Goal: Task Accomplishment & Management: Use online tool/utility

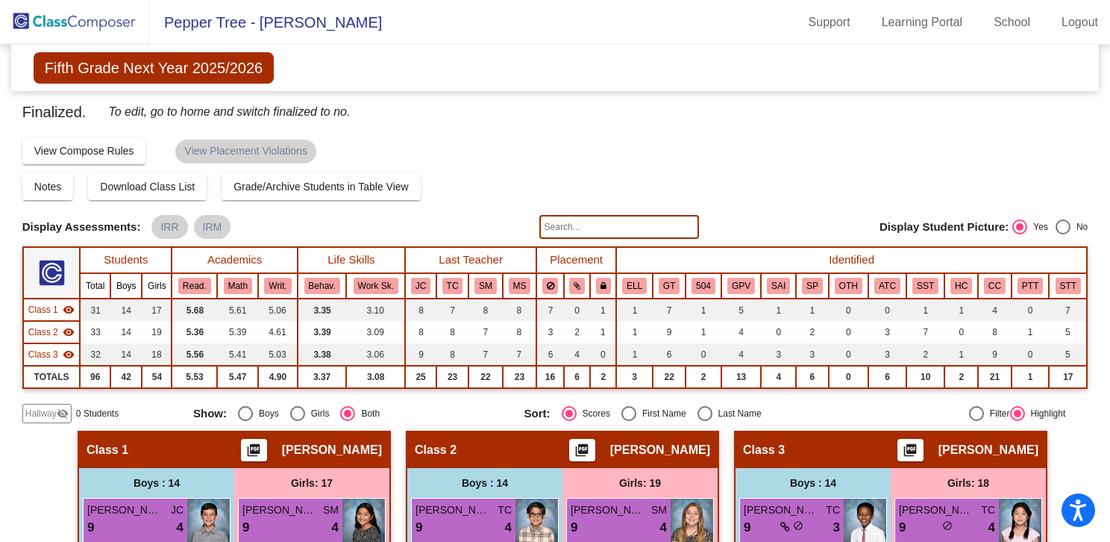
click at [90, 22] on img at bounding box center [74, 22] width 149 height 44
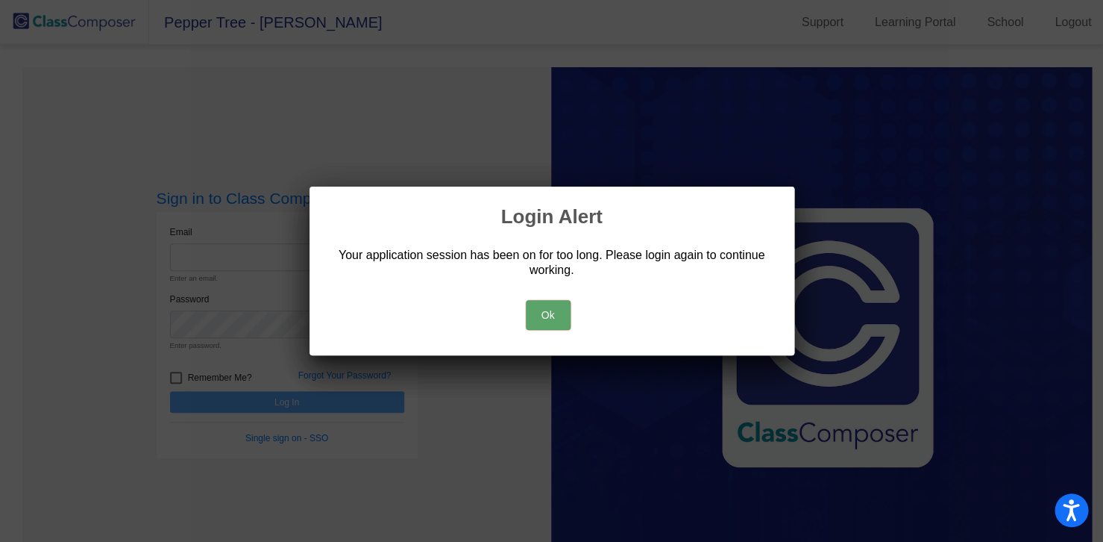
click at [558, 316] on button "Ok" at bounding box center [548, 315] width 45 height 30
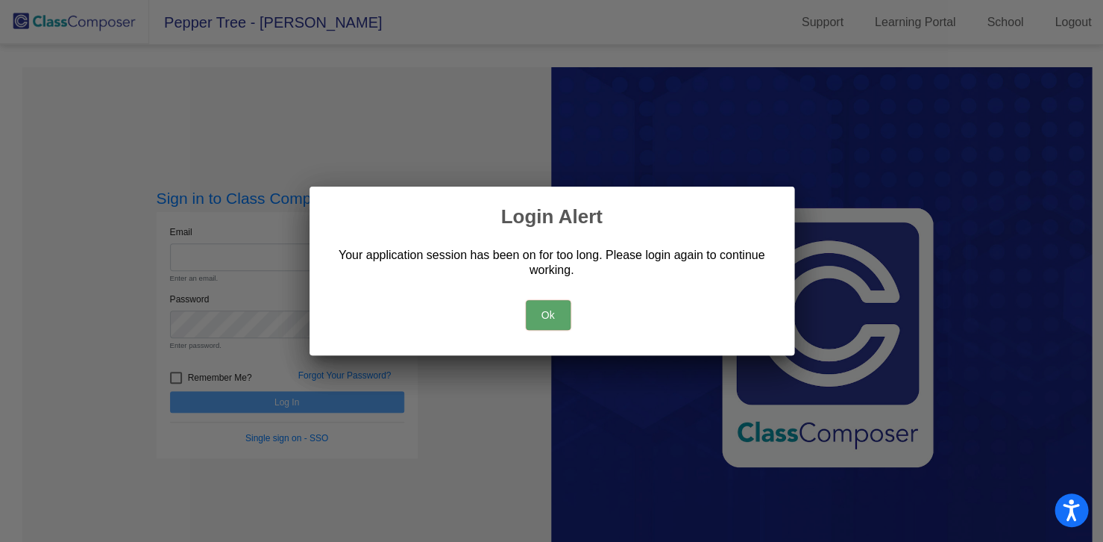
click at [557, 315] on button "Ok" at bounding box center [548, 315] width 45 height 30
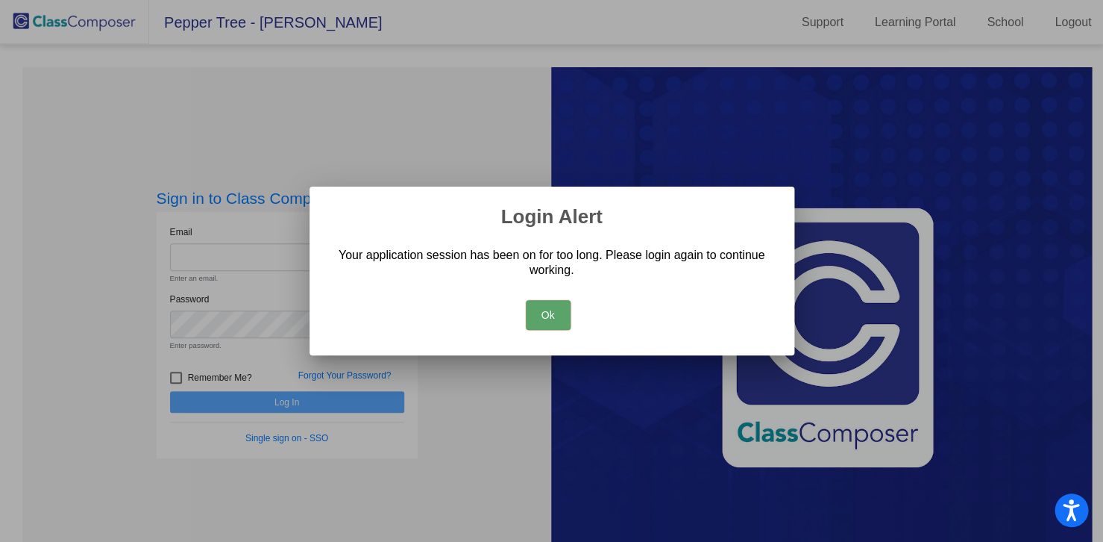
click at [304, 118] on div at bounding box center [551, 271] width 1103 height 542
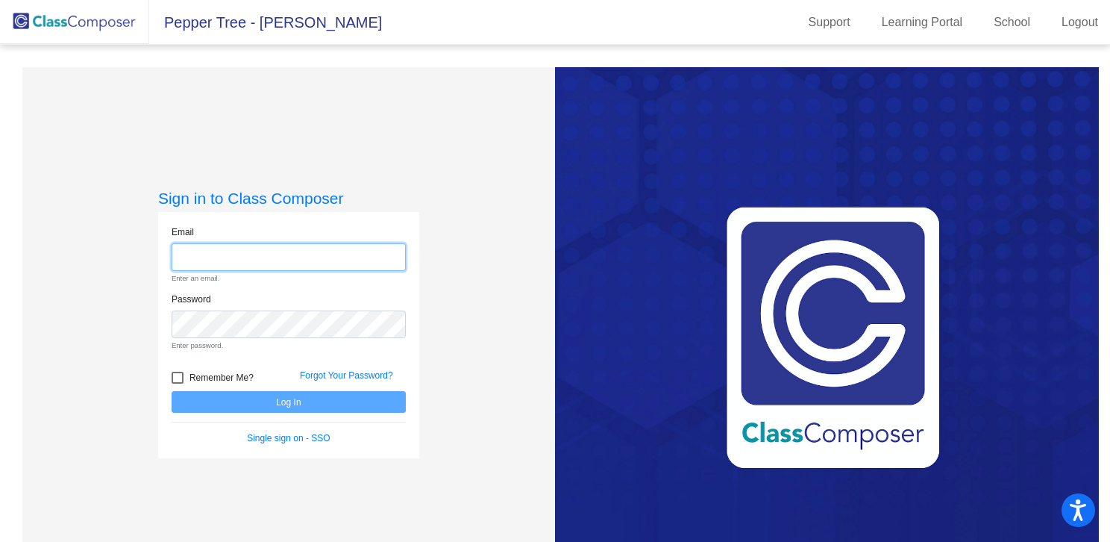
click at [245, 258] on input "email" at bounding box center [289, 257] width 234 height 28
type input "[EMAIL_ADDRESS][DOMAIN_NAME]"
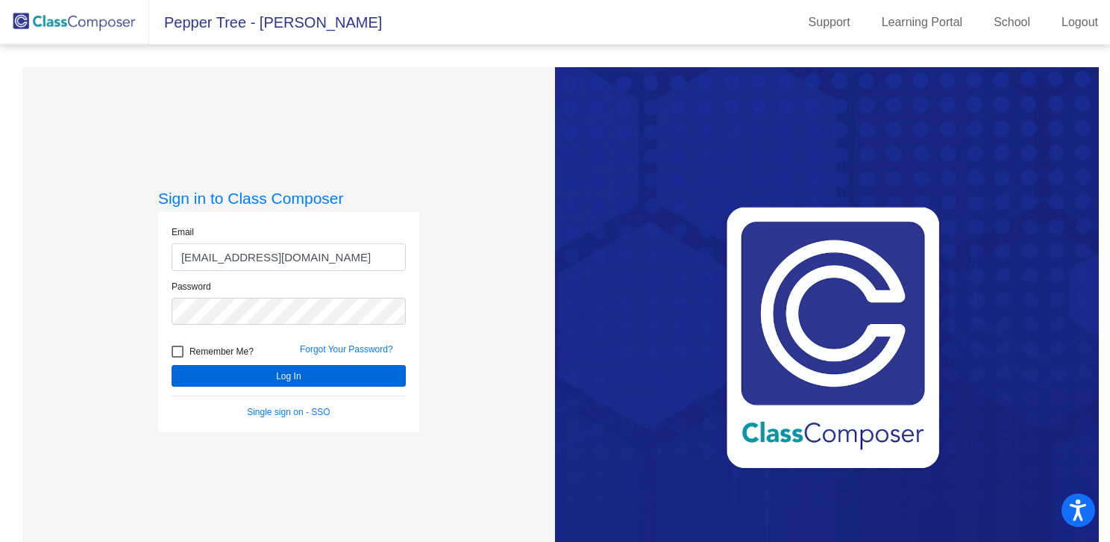
click at [281, 375] on button "Log In" at bounding box center [289, 376] width 234 height 22
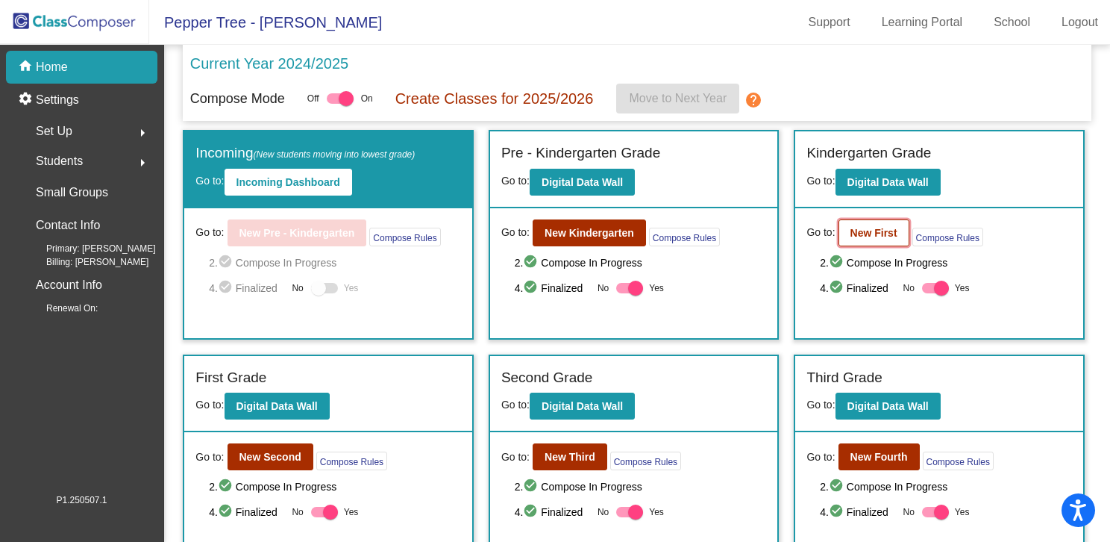
click at [848, 222] on button "New First" at bounding box center [874, 232] width 71 height 27
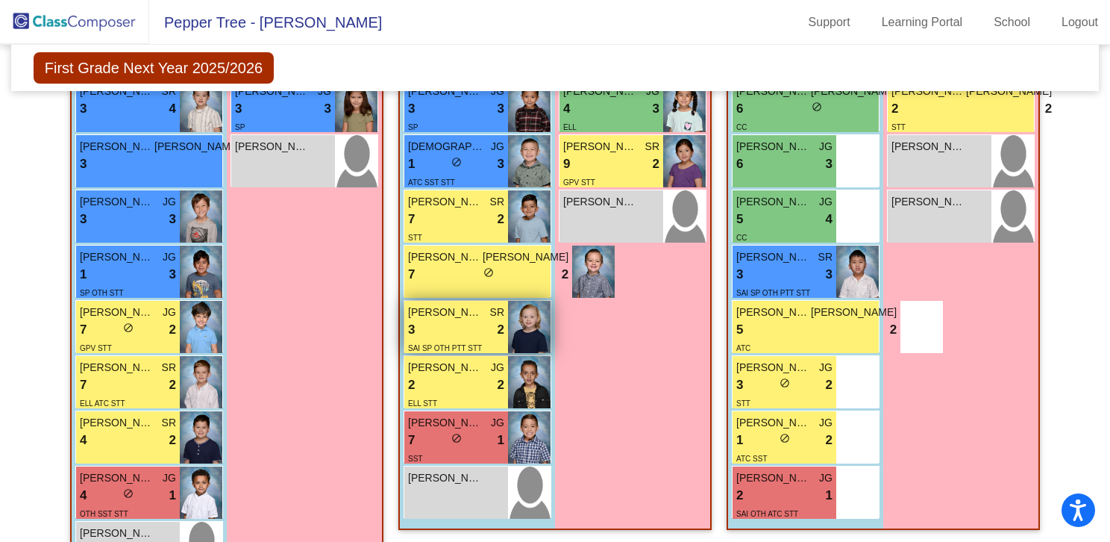
scroll to position [815, 0]
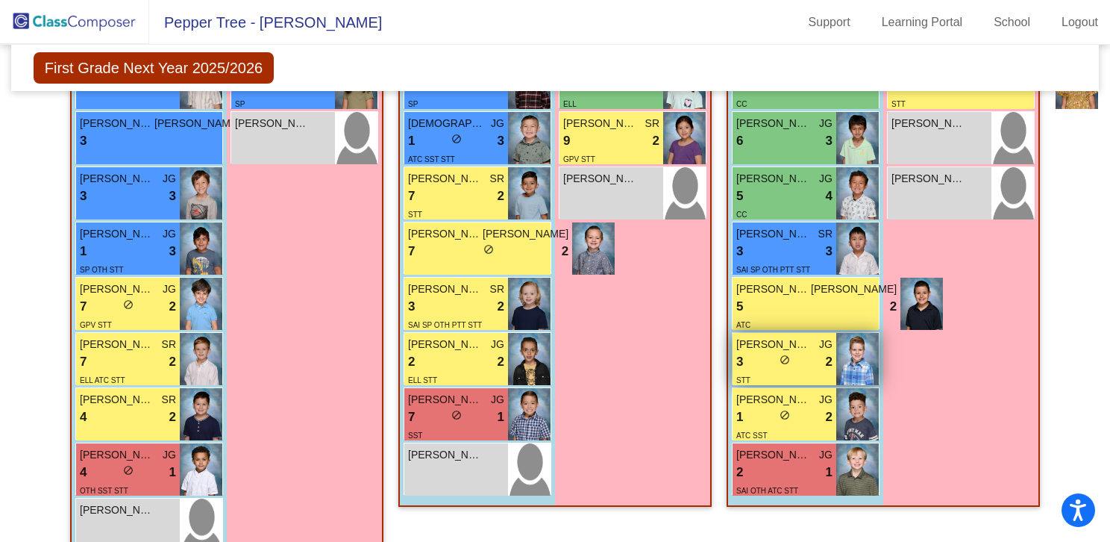
click at [806, 352] on div "3 lock do_not_disturb_alt 2" at bounding box center [784, 361] width 96 height 19
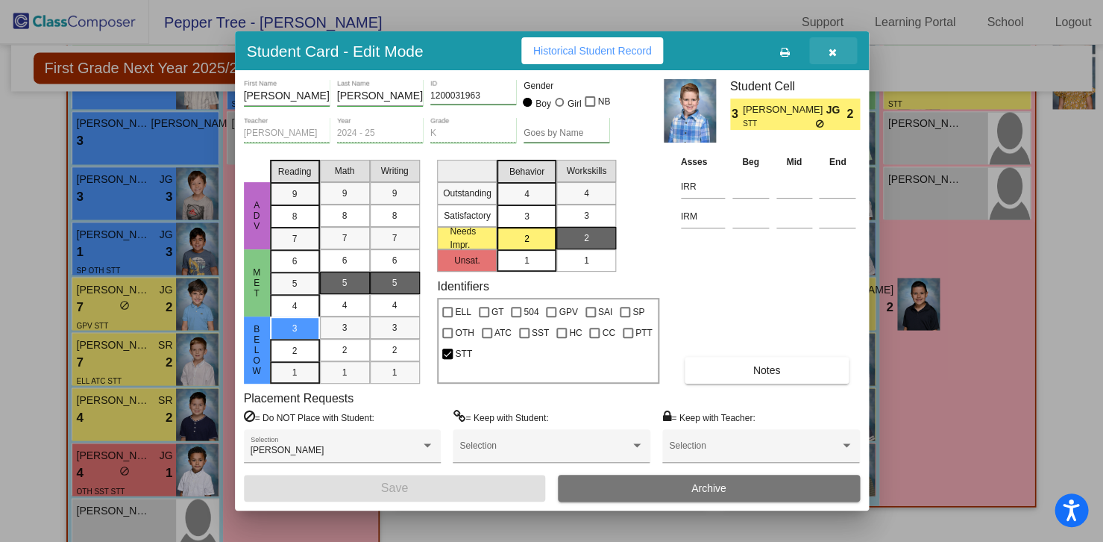
click at [836, 53] on icon "button" at bounding box center [833, 52] width 8 height 10
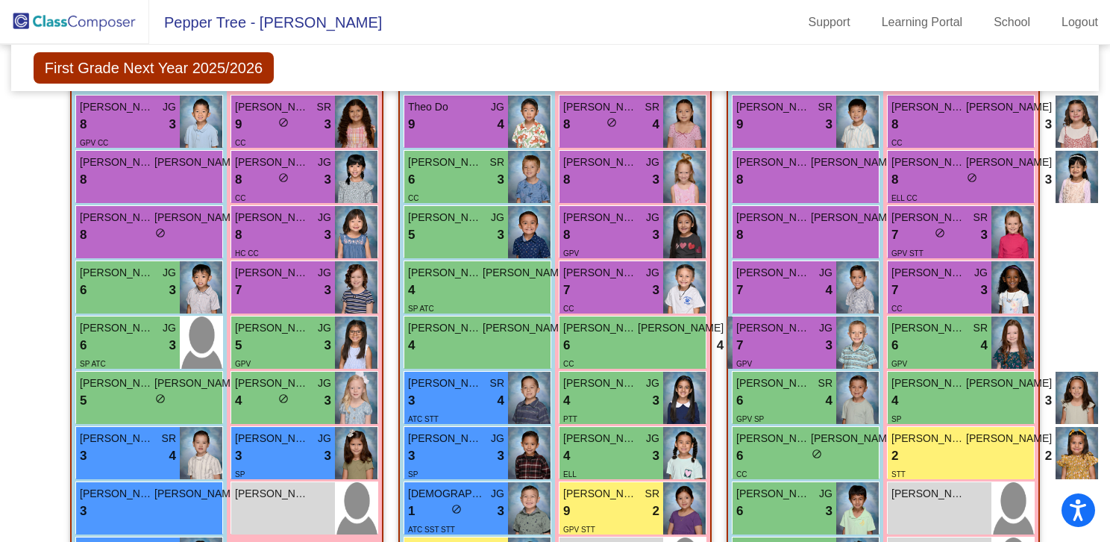
scroll to position [442, 0]
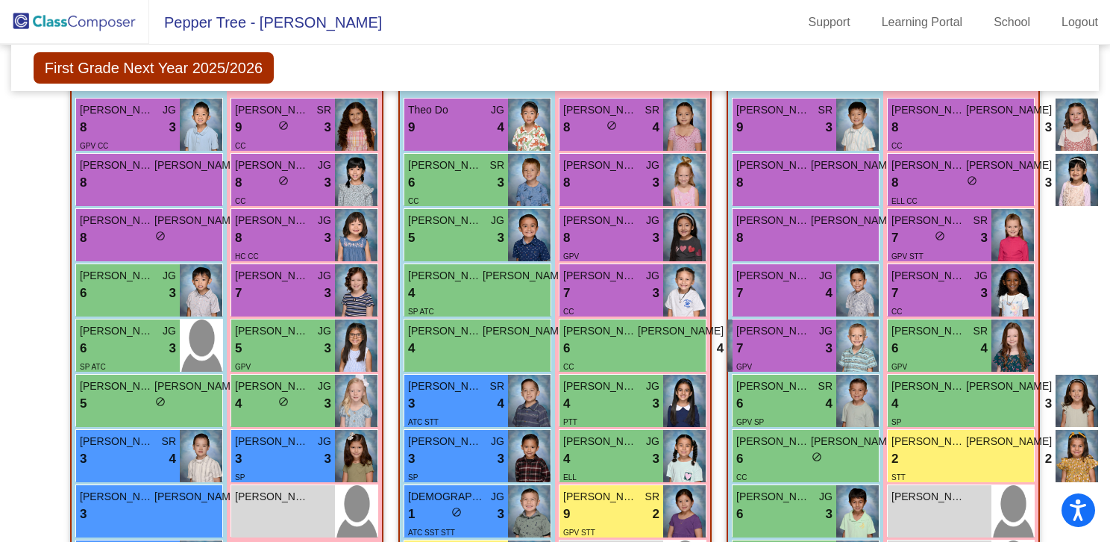
click at [109, 15] on img at bounding box center [74, 22] width 149 height 44
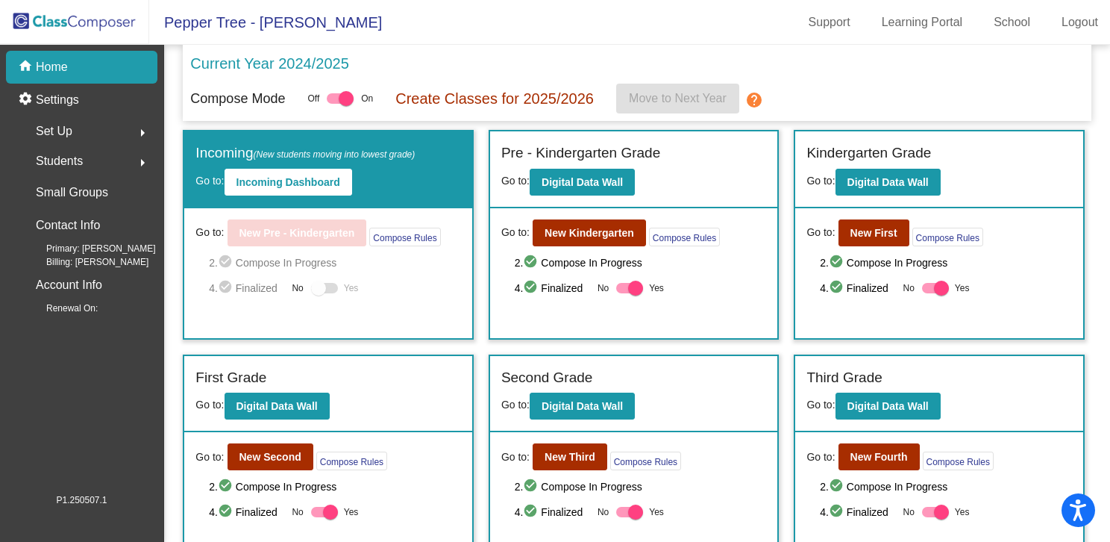
click at [922, 286] on div at bounding box center [935, 288] width 27 height 10
click at [929, 293] on input "Yes" at bounding box center [929, 293] width 1 height 1
checkbox input "false"
click at [872, 227] on b "New First" at bounding box center [873, 233] width 47 height 12
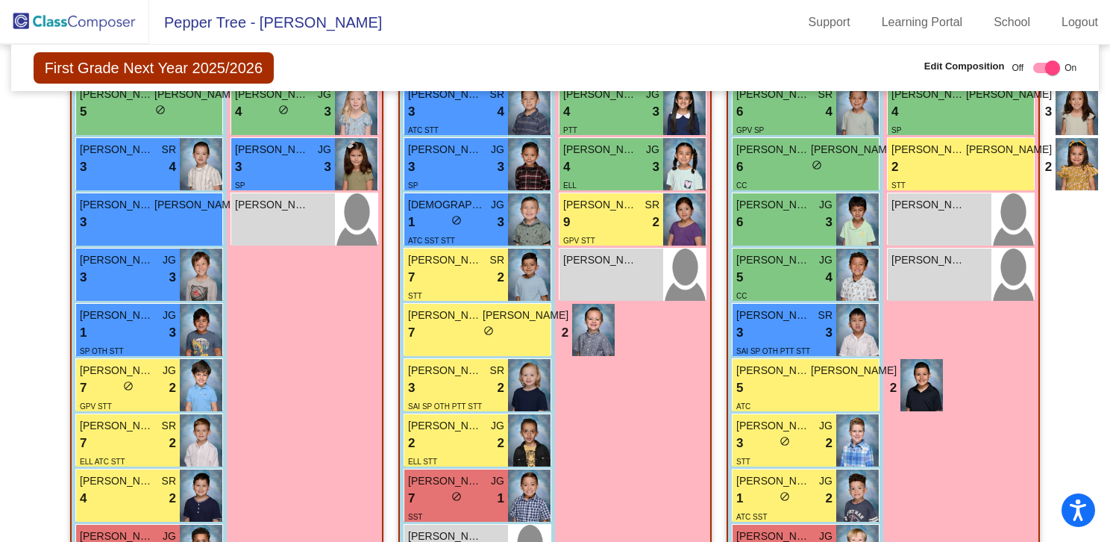
scroll to position [803, 0]
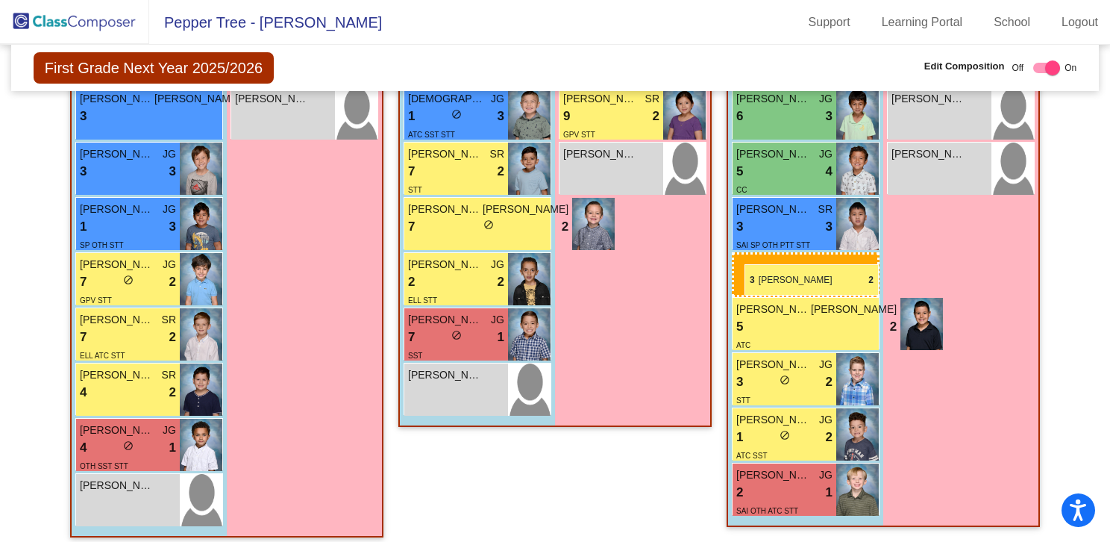
drag, startPoint x: 466, startPoint y: 255, endPoint x: 745, endPoint y: 264, distance: 279.2
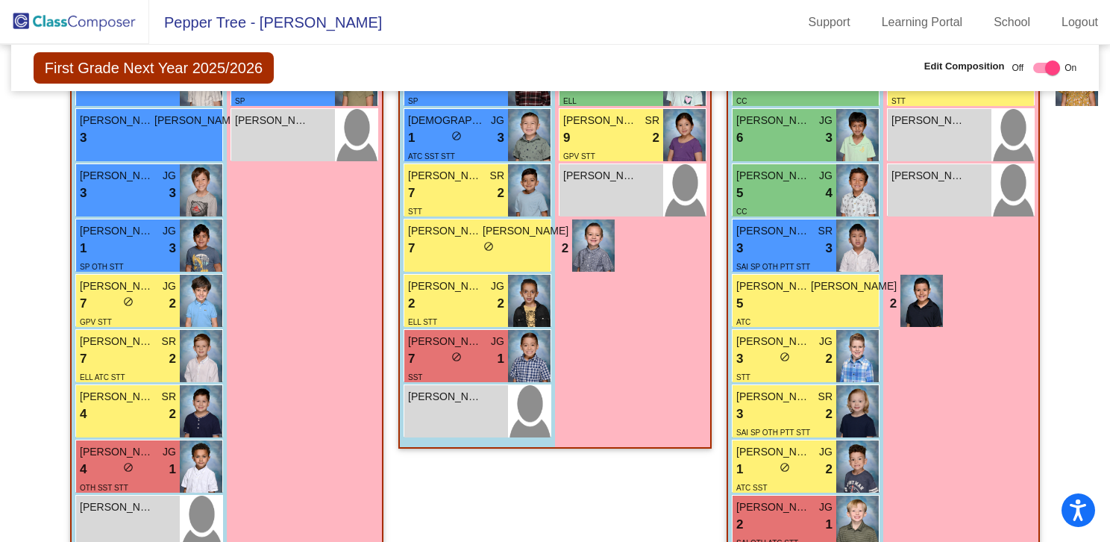
scroll to position [830, 0]
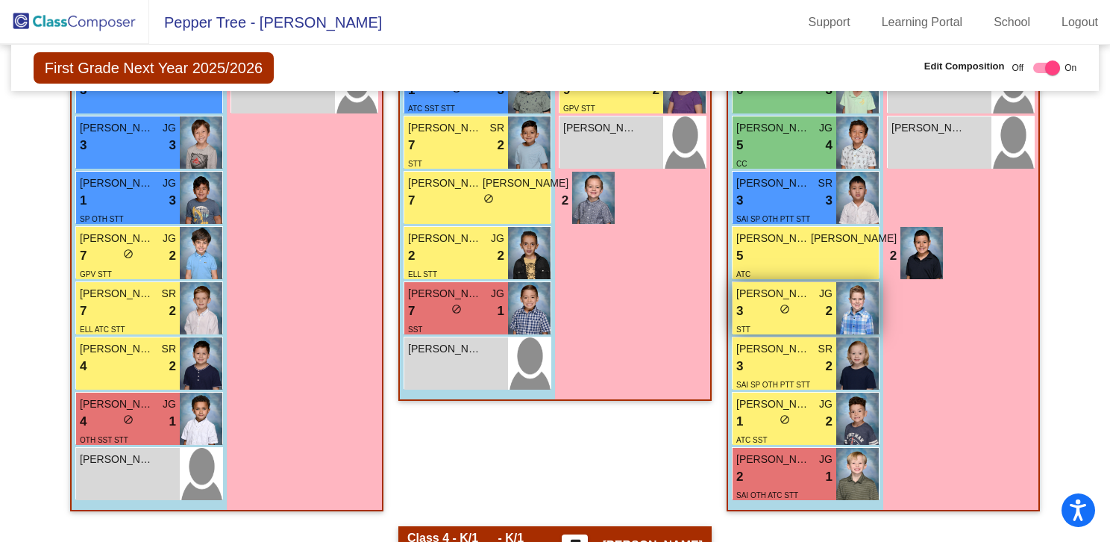
click at [798, 301] on div "3 lock do_not_disturb_alt 2" at bounding box center [784, 310] width 96 height 19
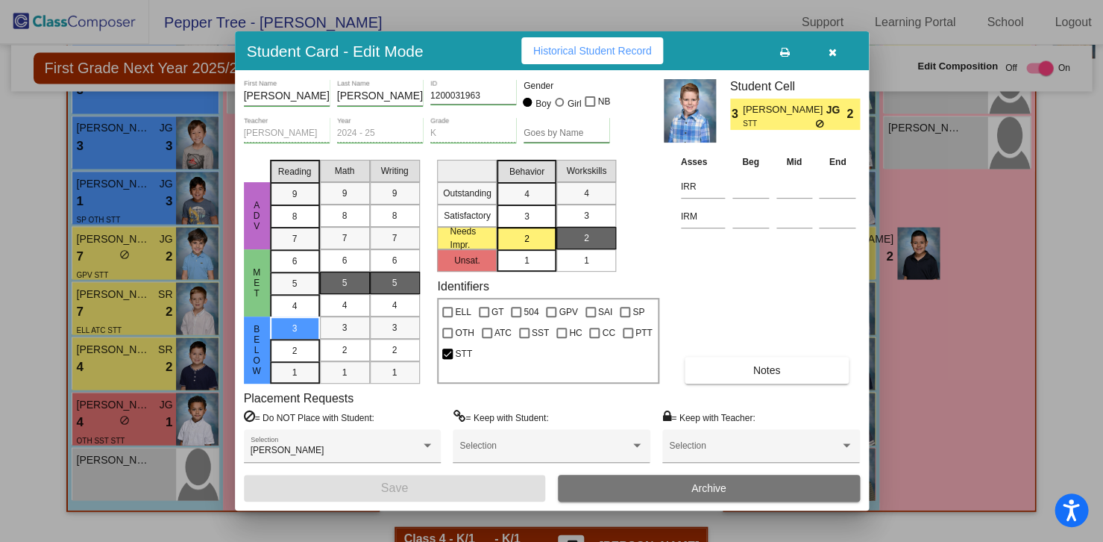
click at [836, 54] on icon "button" at bounding box center [833, 52] width 8 height 10
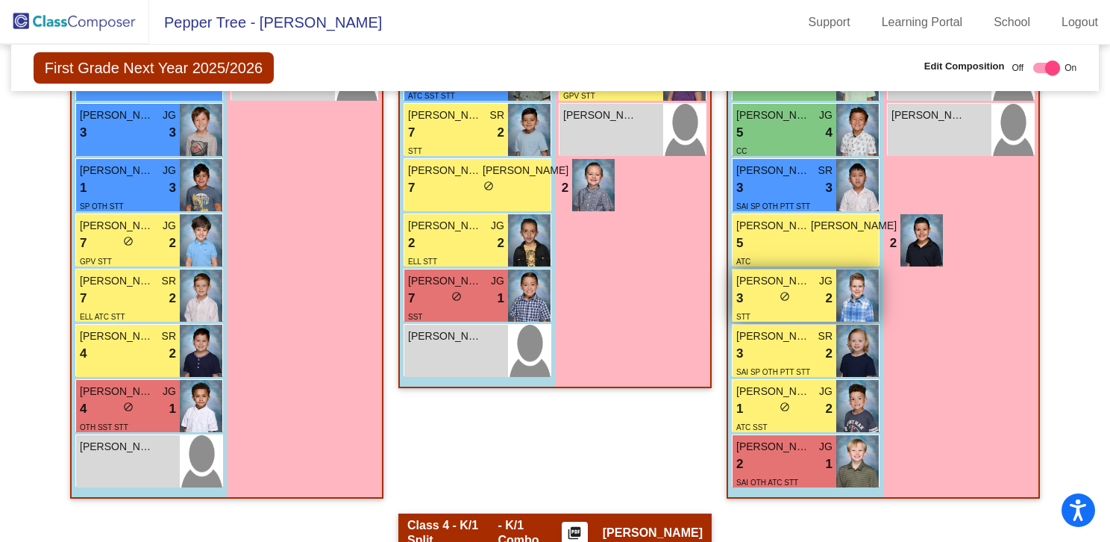
scroll to position [840, 0]
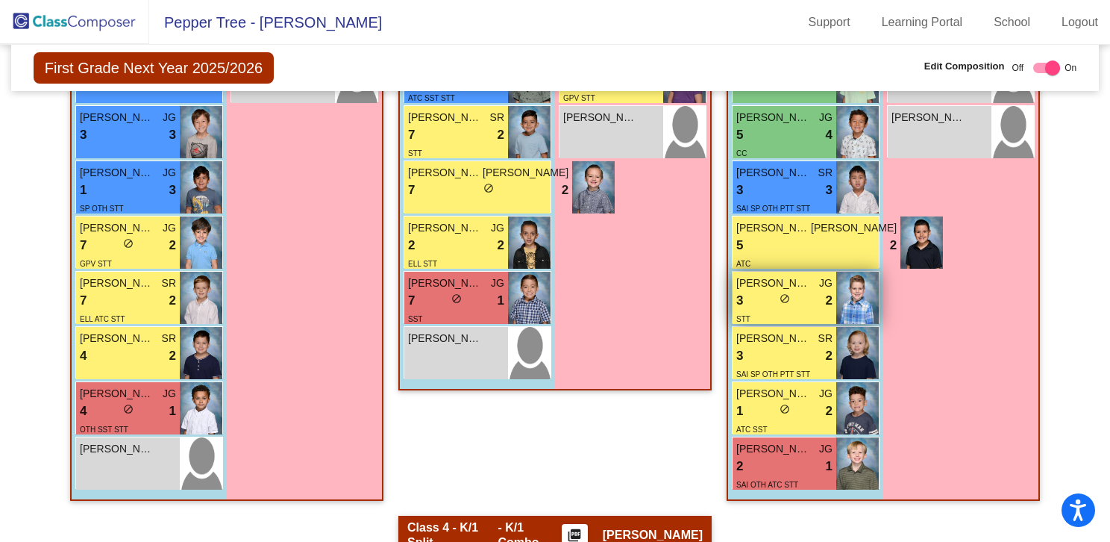
click at [799, 291] on div "3 lock do_not_disturb_alt 2" at bounding box center [784, 300] width 96 height 19
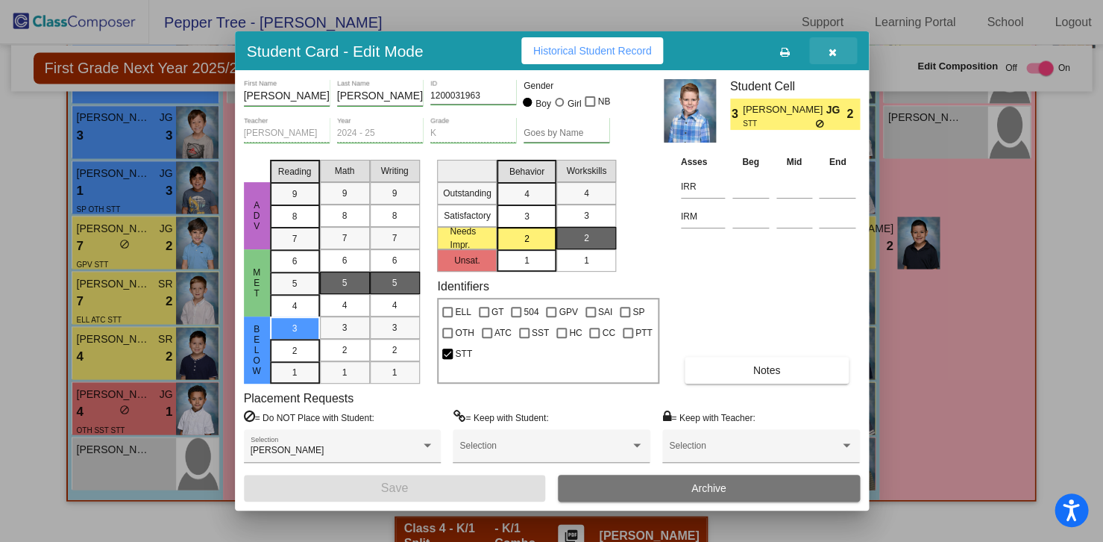
click at [830, 56] on icon "button" at bounding box center [833, 52] width 8 height 10
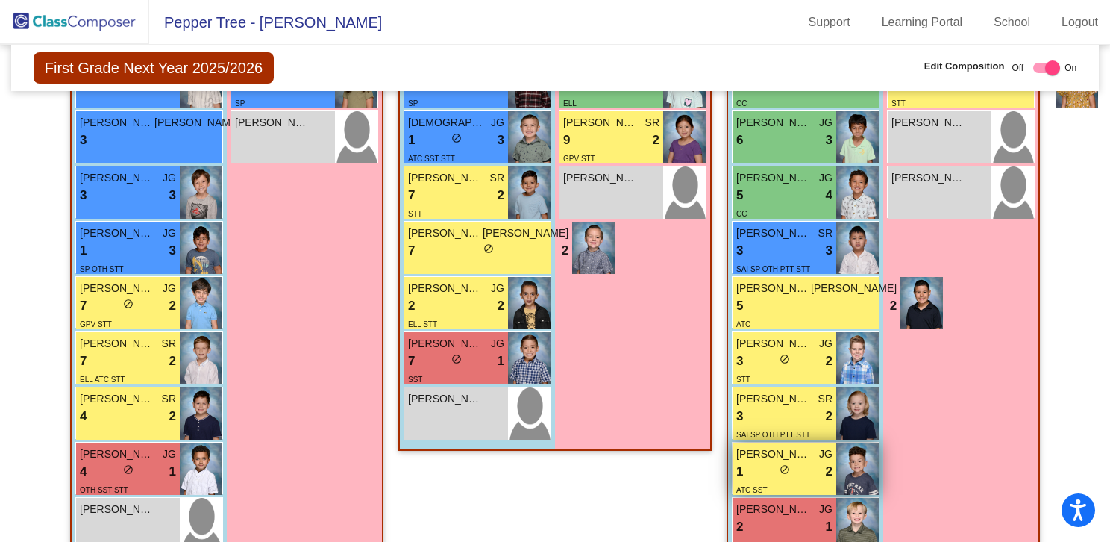
scroll to position [782, 0]
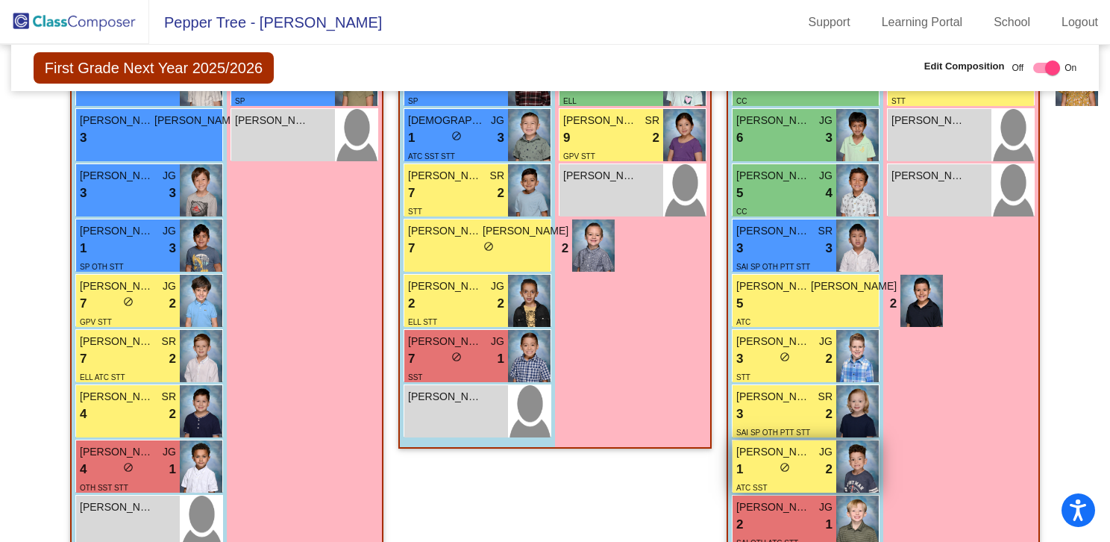
click at [794, 460] on div "1 lock do_not_disturb_alt 2" at bounding box center [784, 469] width 96 height 19
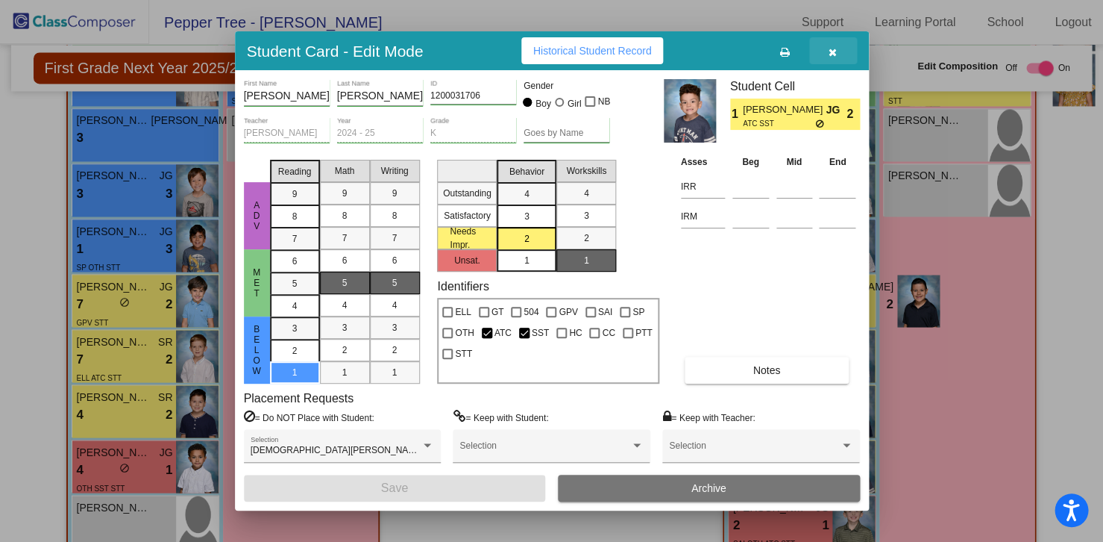
click at [836, 51] on icon "button" at bounding box center [833, 52] width 8 height 10
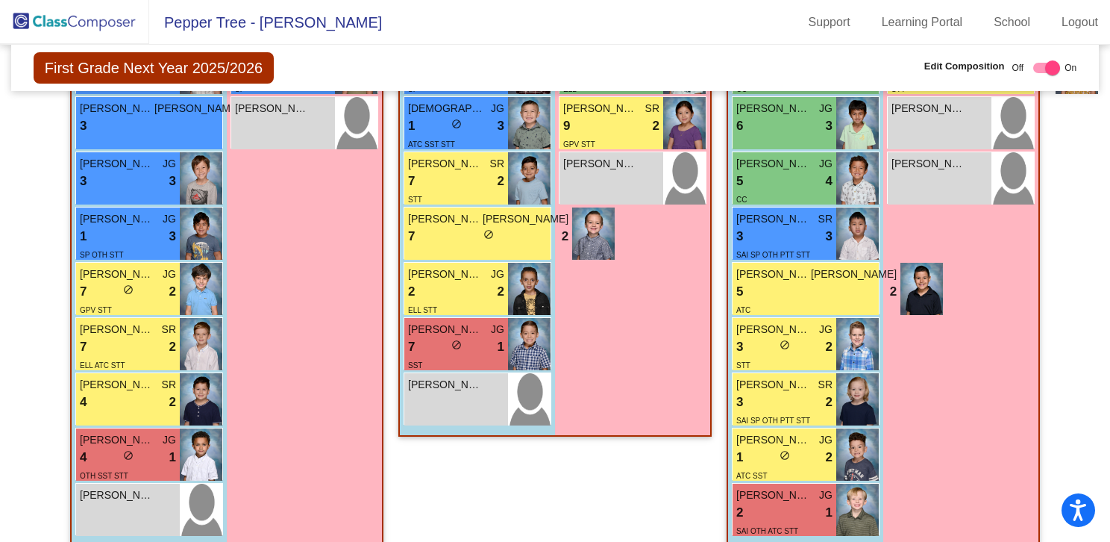
scroll to position [830, 0]
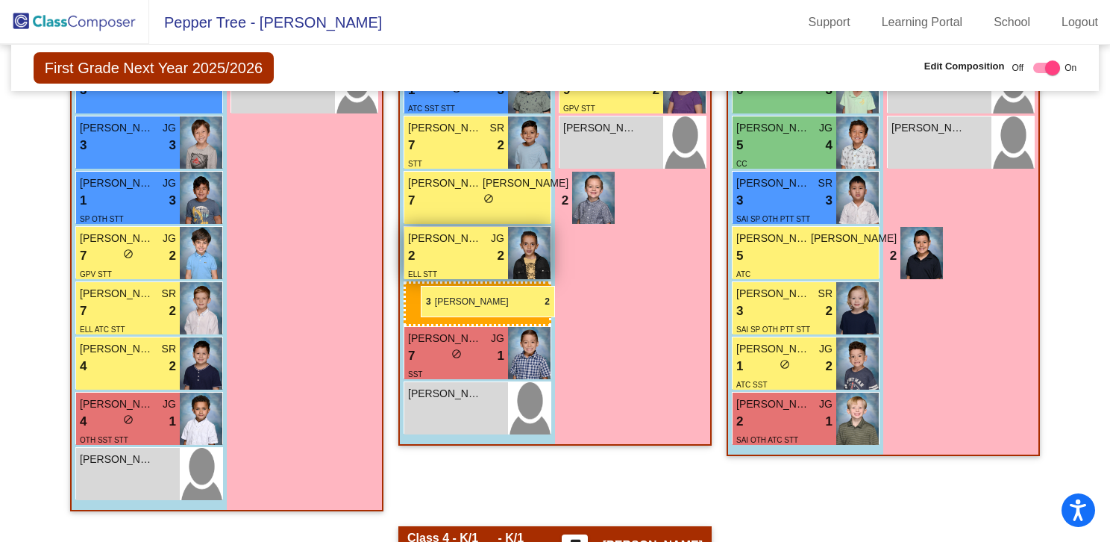
drag, startPoint x: 793, startPoint y: 284, endPoint x: 409, endPoint y: 285, distance: 384.2
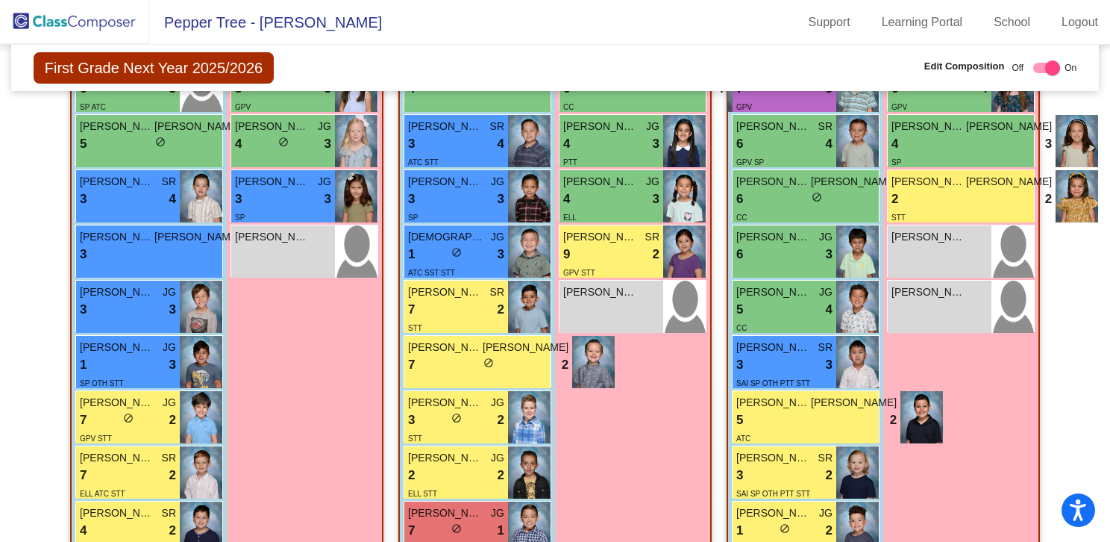
scroll to position [663, 0]
